Goal: Transaction & Acquisition: Purchase product/service

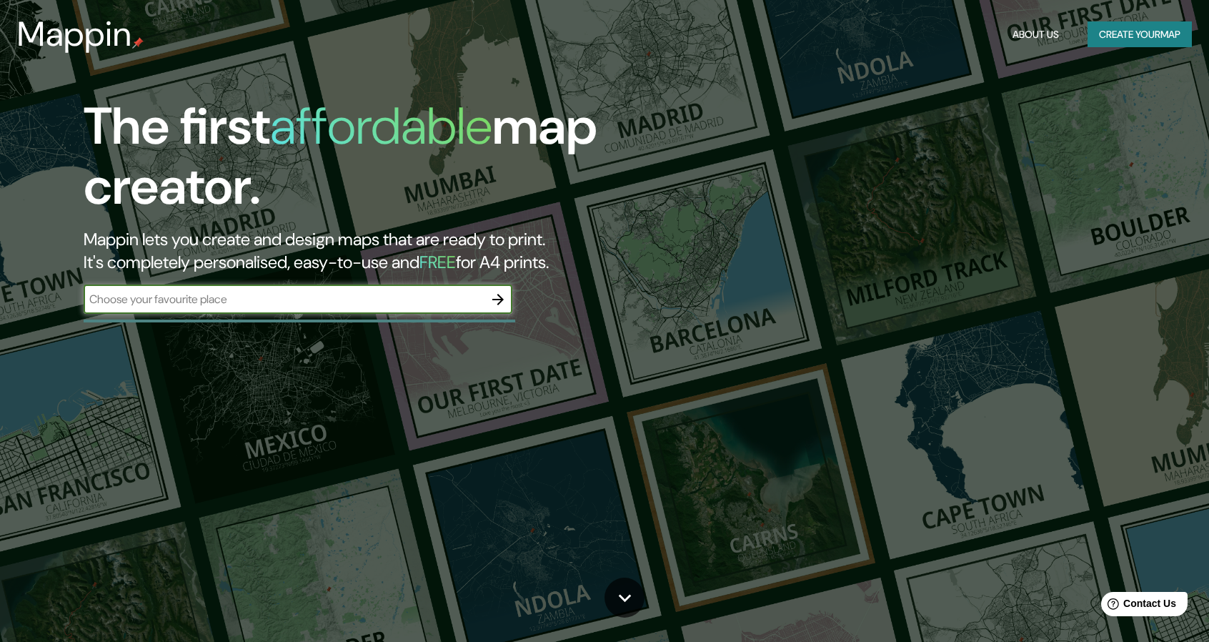
click at [377, 297] on input "text" at bounding box center [284, 299] width 400 height 16
click at [504, 299] on icon "button" at bounding box center [497, 299] width 17 height 17
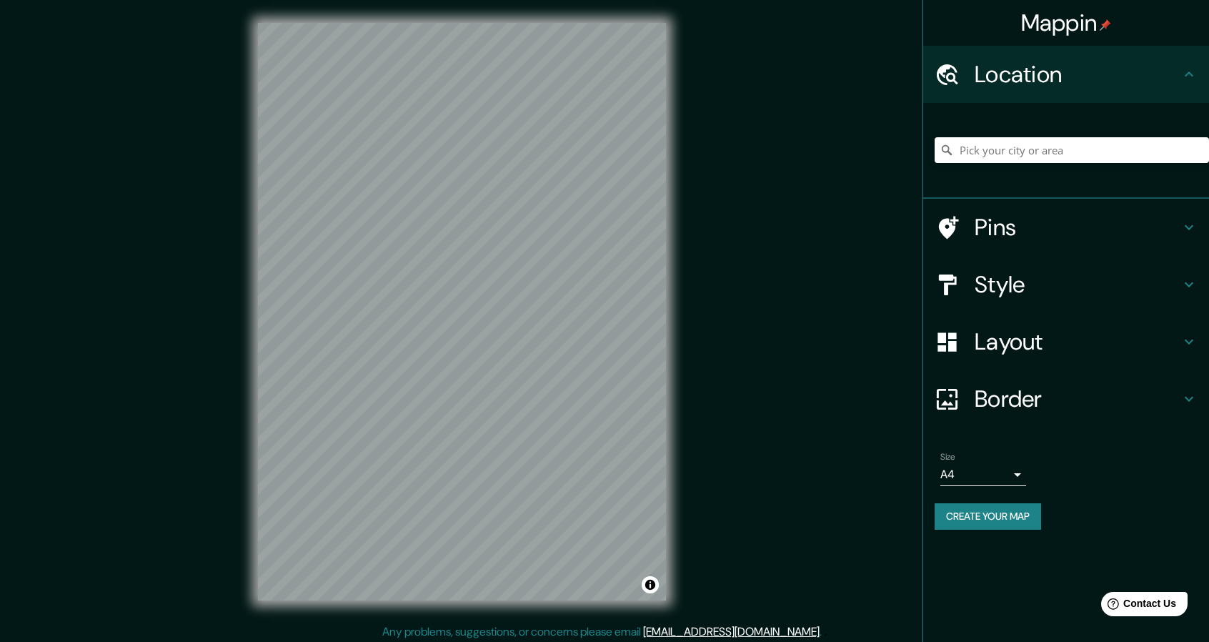
click at [1012, 341] on h4 "Layout" at bounding box center [1078, 341] width 206 height 29
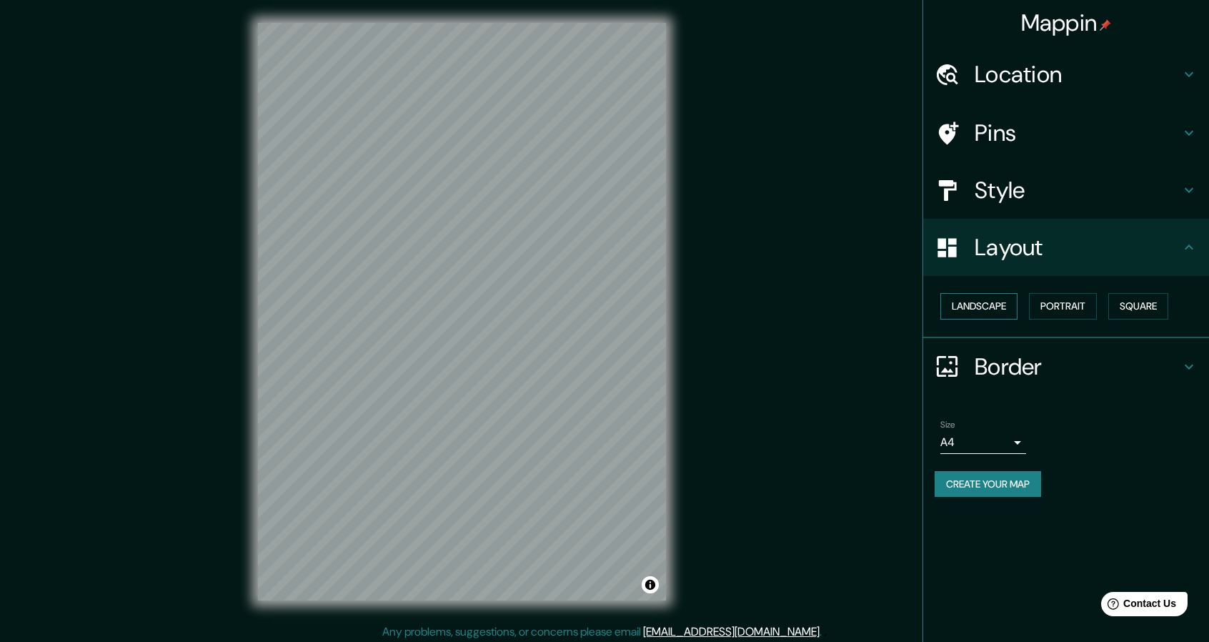
click at [997, 300] on button "Landscape" at bounding box center [978, 306] width 77 height 26
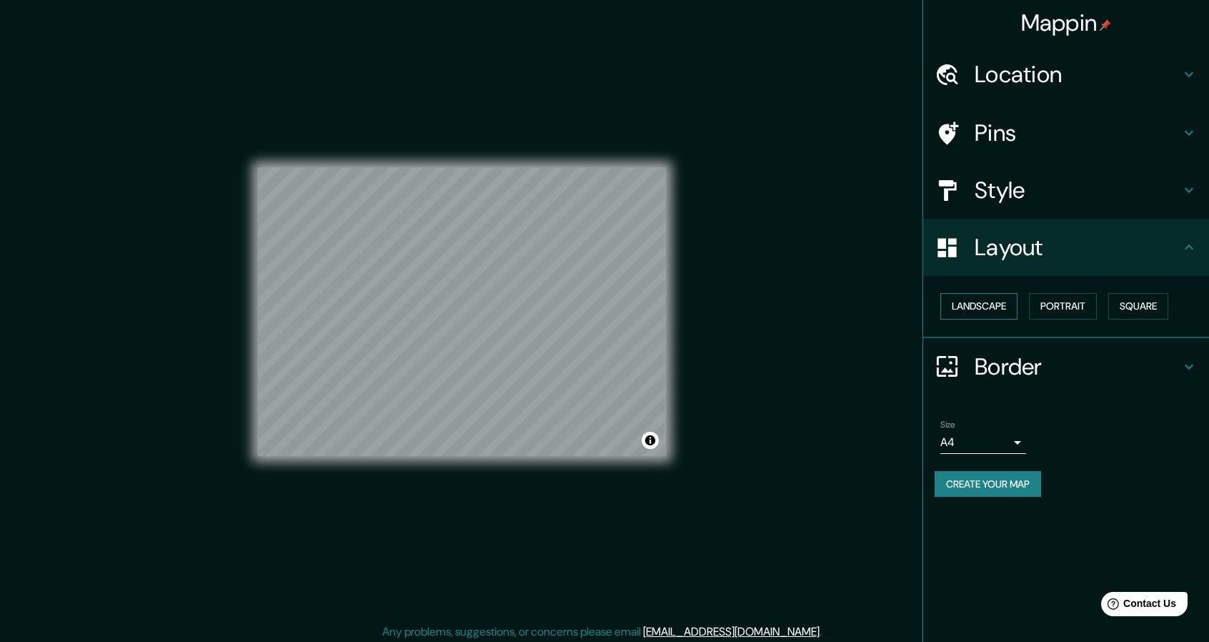
click at [969, 313] on button "Landscape" at bounding box center [978, 306] width 77 height 26
click at [970, 309] on button "Landscape" at bounding box center [978, 306] width 77 height 26
click at [1052, 303] on button "Portrait" at bounding box center [1063, 306] width 68 height 26
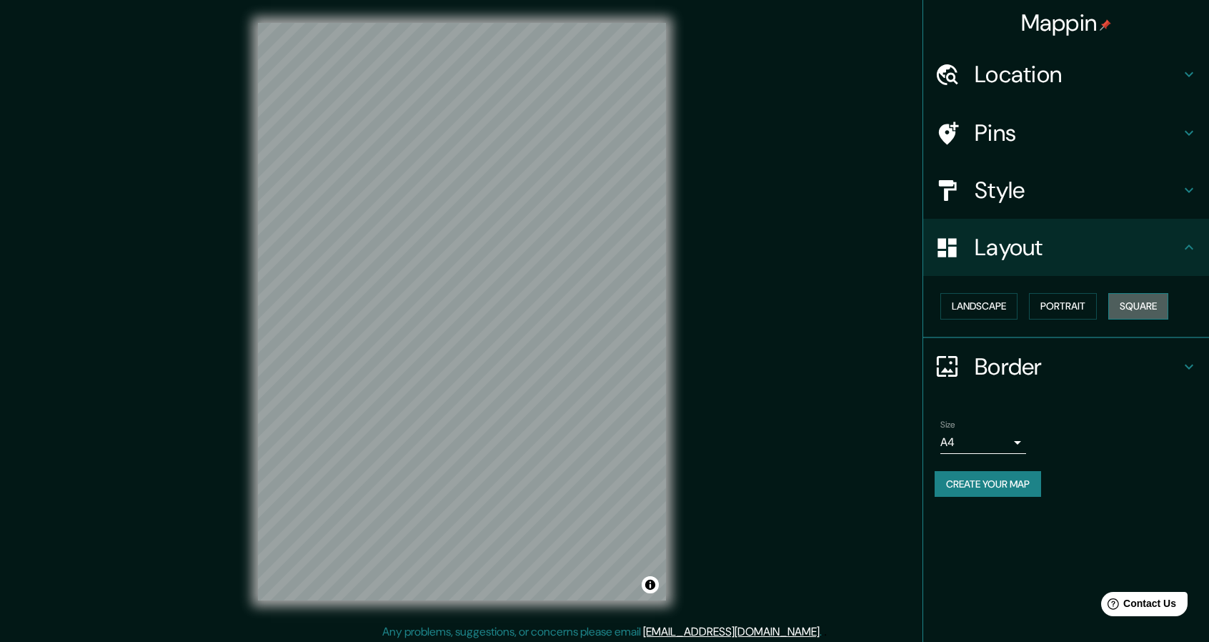
click at [1165, 302] on button "Square" at bounding box center [1138, 306] width 60 height 26
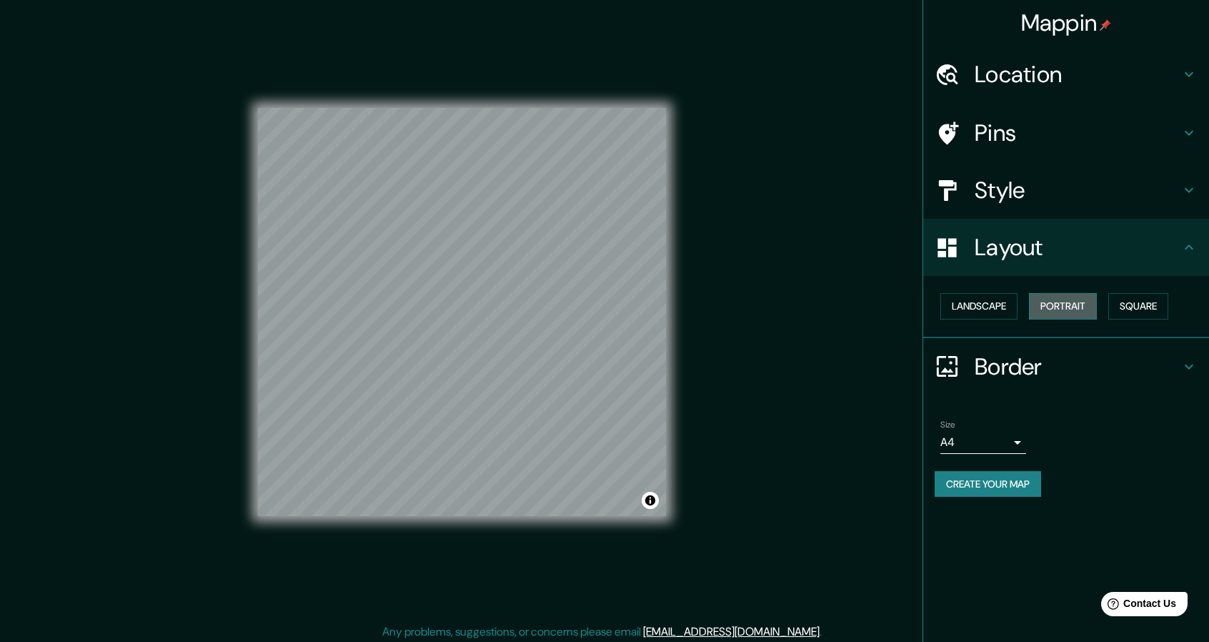
click at [1092, 303] on button "Portrait" at bounding box center [1063, 306] width 68 height 26
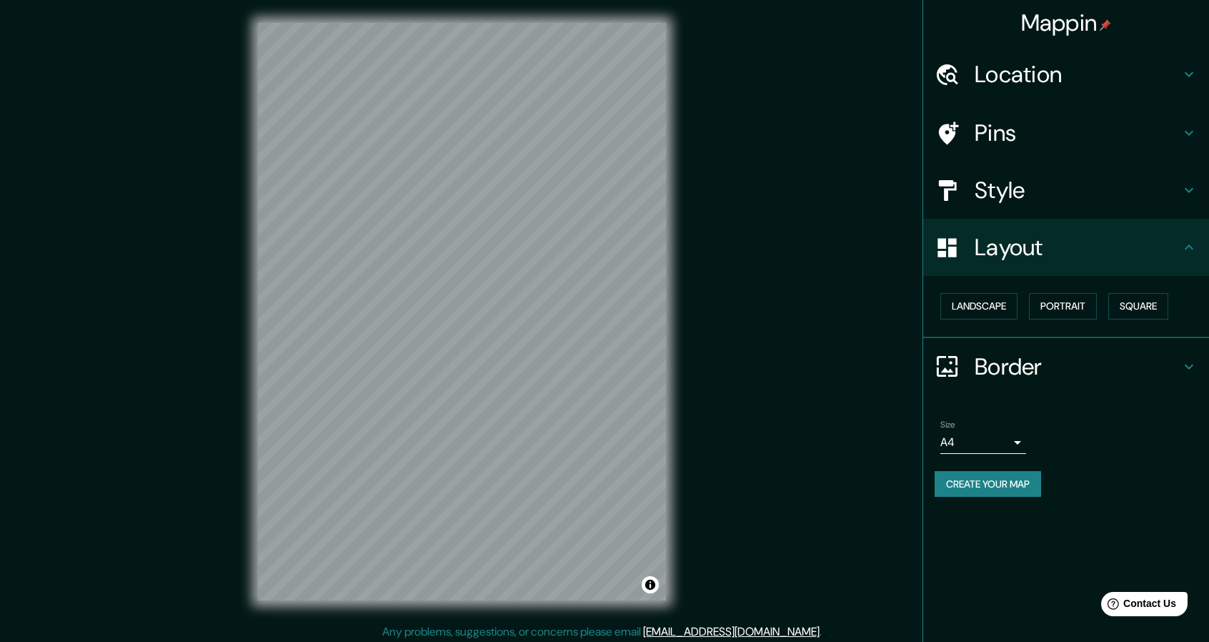
click at [1014, 196] on h4 "Style" at bounding box center [1078, 190] width 206 height 29
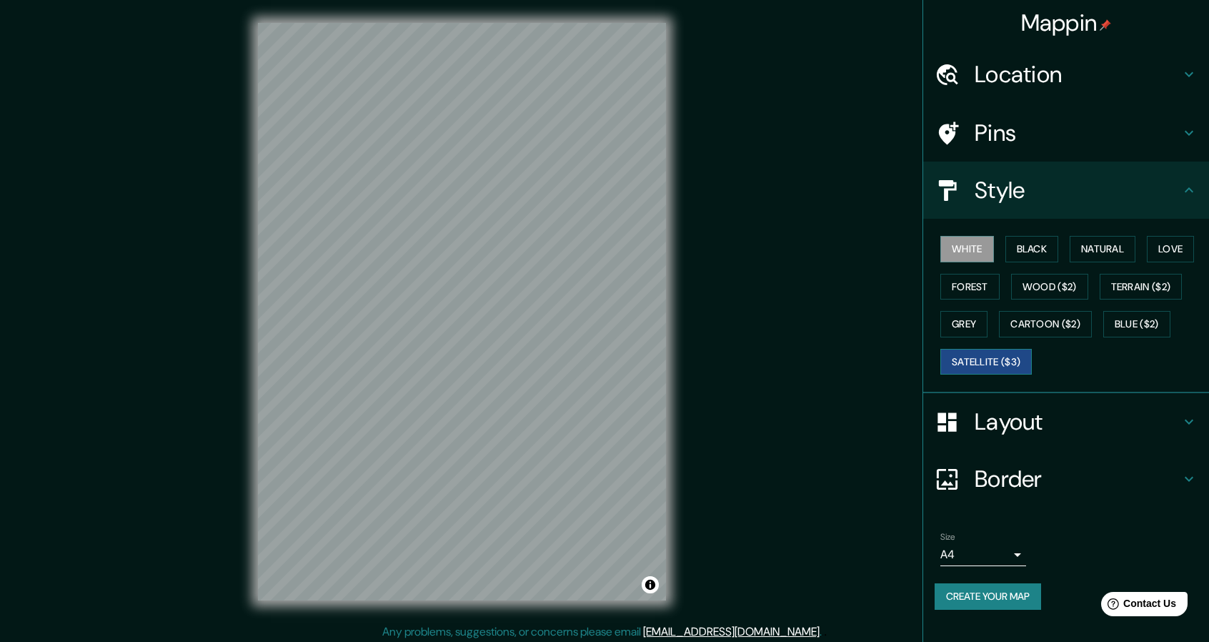
click at [1000, 360] on button "Satellite ($3)" at bounding box center [985, 362] width 91 height 26
click at [1004, 407] on h4 "Layout" at bounding box center [1078, 421] width 206 height 29
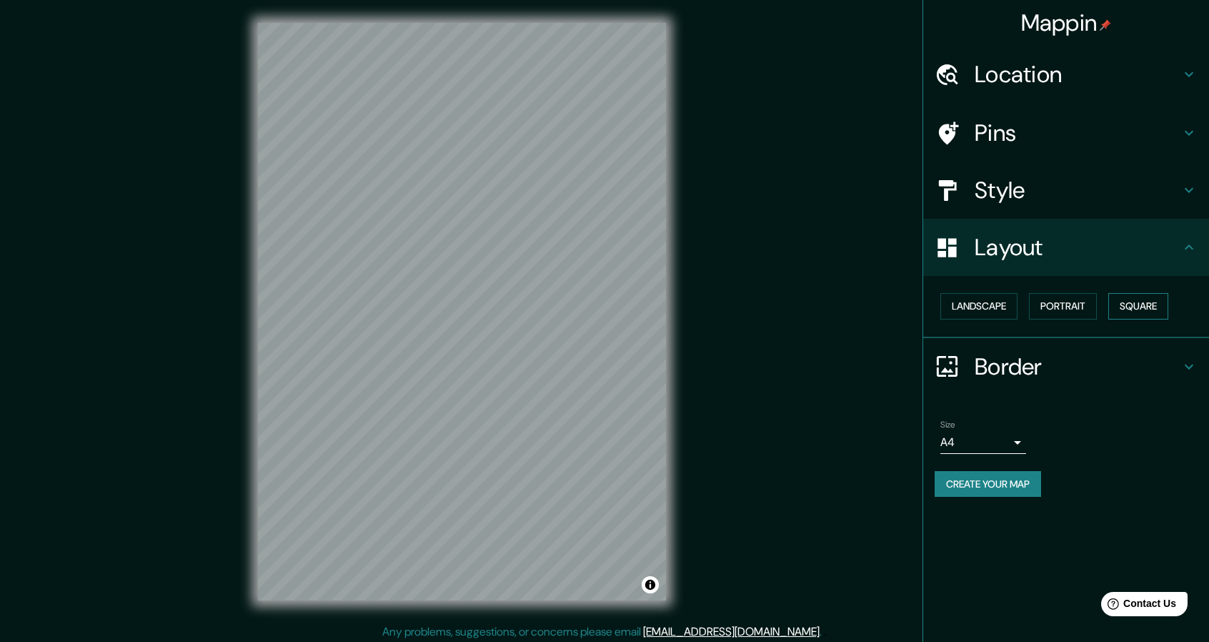
click at [1140, 299] on button "Square" at bounding box center [1138, 306] width 60 height 26
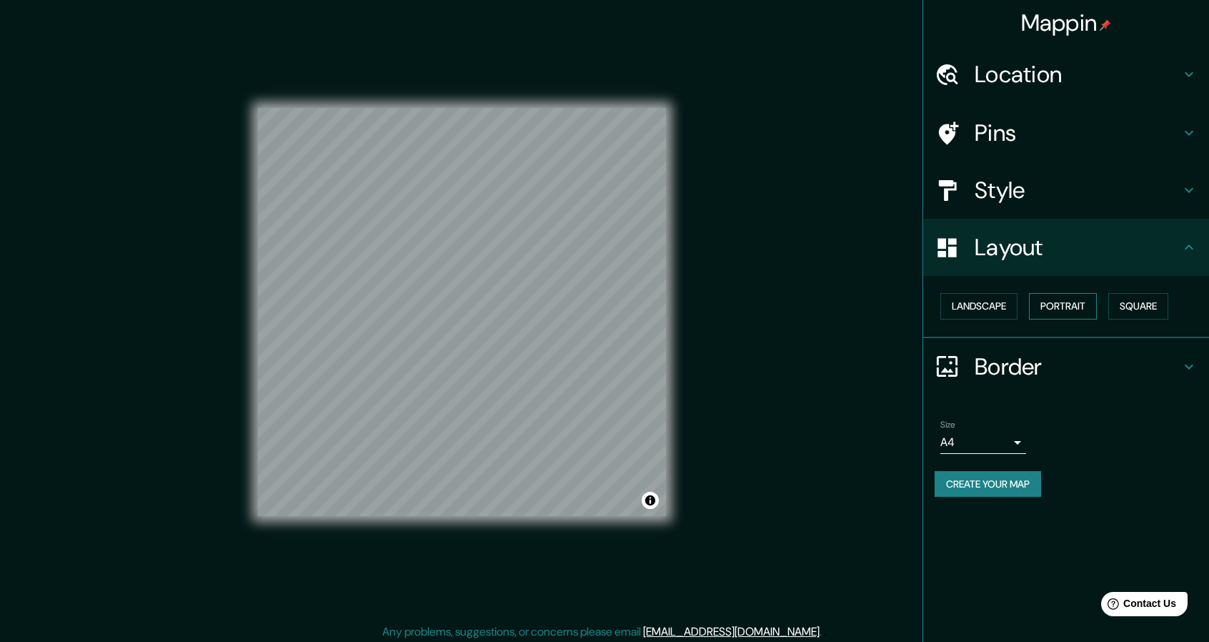
click at [1073, 298] on button "Portrait" at bounding box center [1063, 306] width 68 height 26
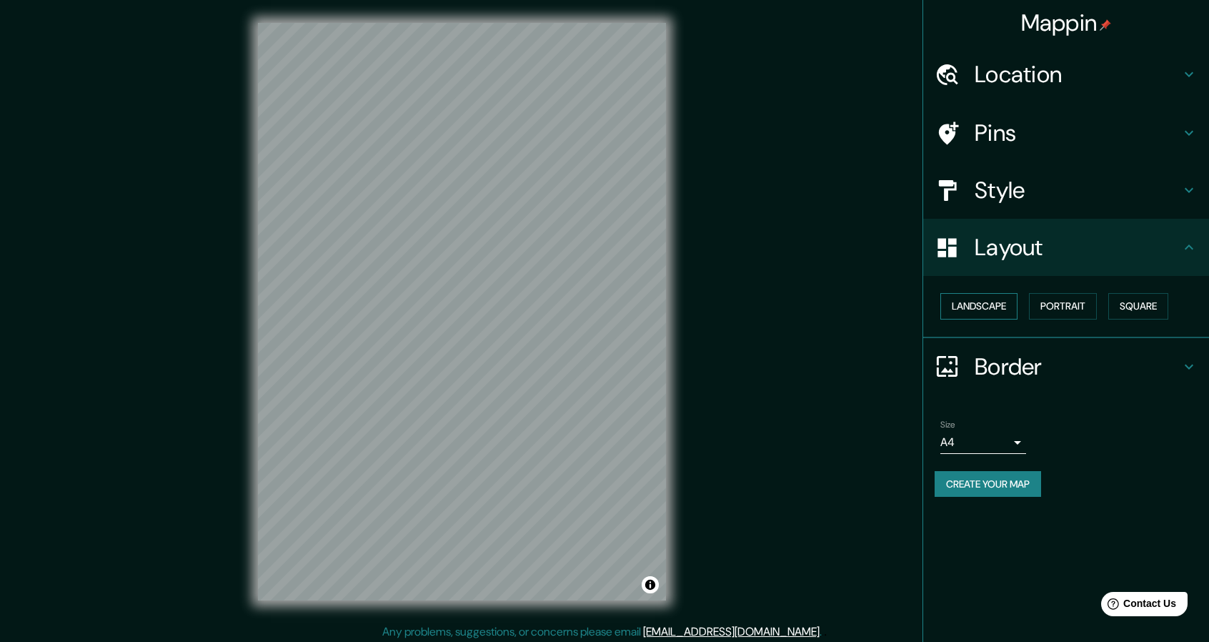
click at [993, 314] on button "Landscape" at bounding box center [978, 306] width 77 height 26
